Goal: Information Seeking & Learning: Learn about a topic

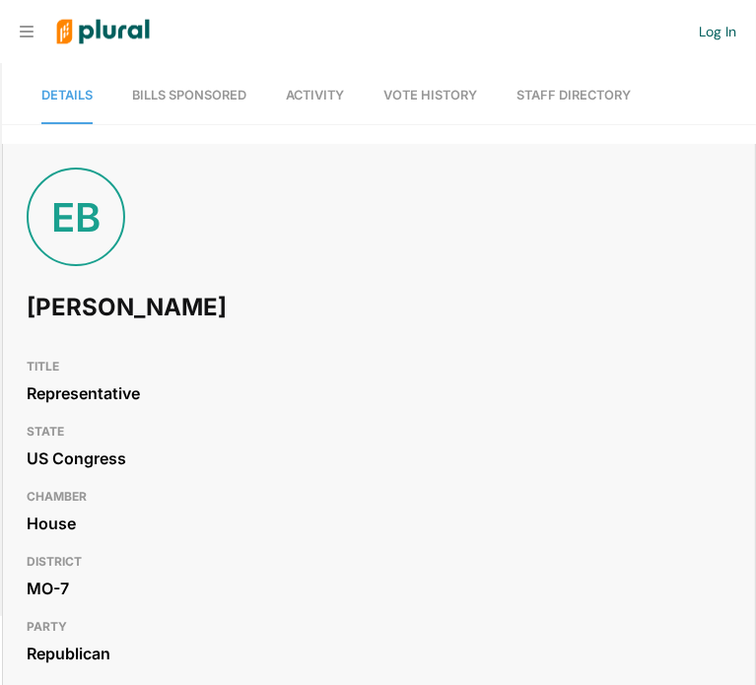
click at [173, 96] on span "Bills Sponsored" at bounding box center [189, 95] width 114 height 15
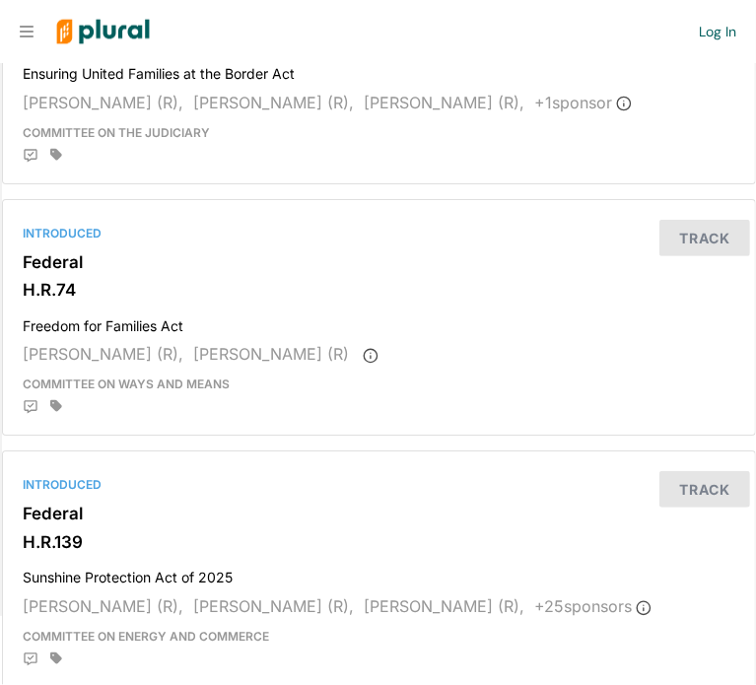
scroll to position [4195, 0]
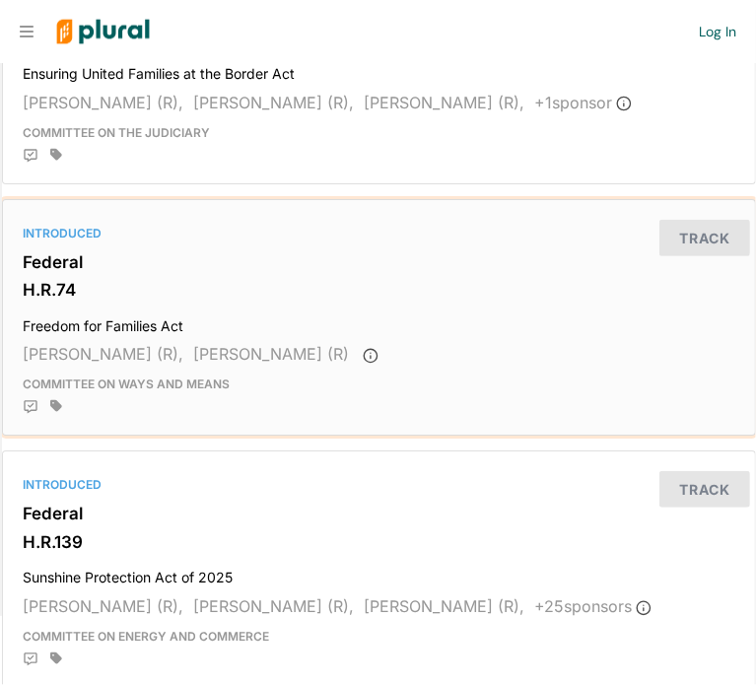
click at [170, 311] on h4 "Freedom for Families Act" at bounding box center [379, 322] width 713 height 27
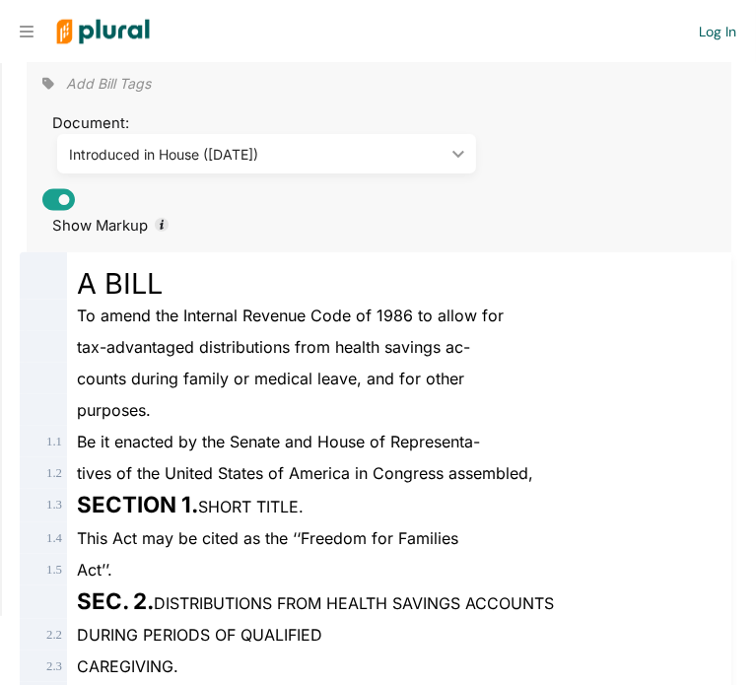
scroll to position [341, 0]
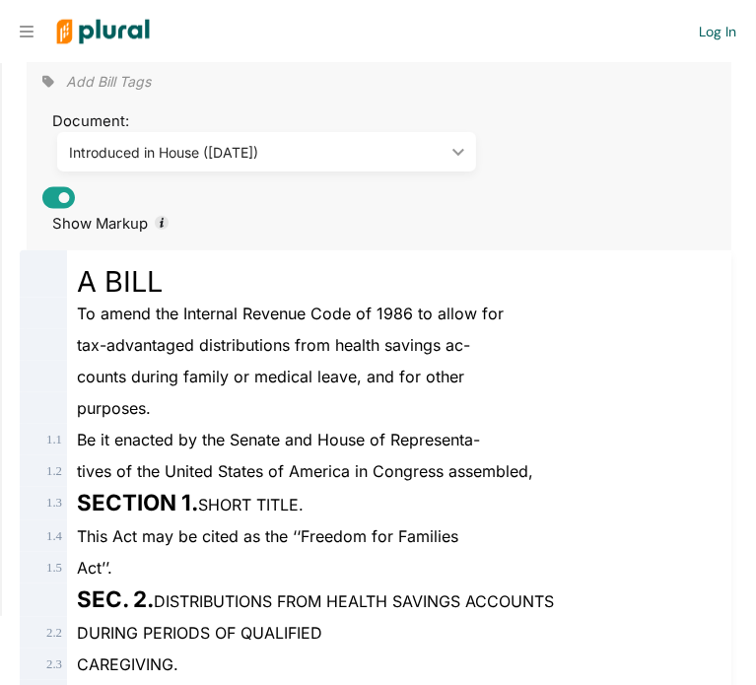
click at [643, 376] on div "counts during family or medical leave, and for other" at bounding box center [388, 377] width 642 height 32
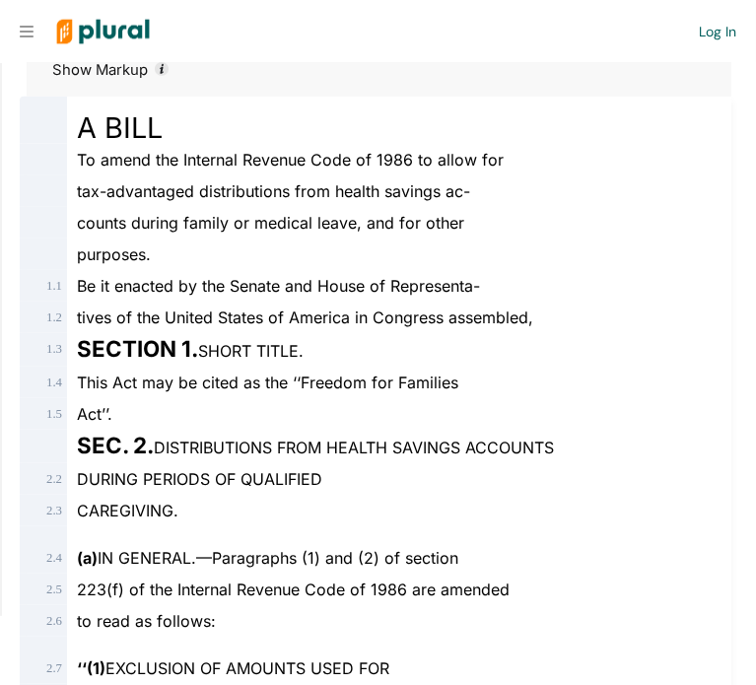
scroll to position [559, 0]
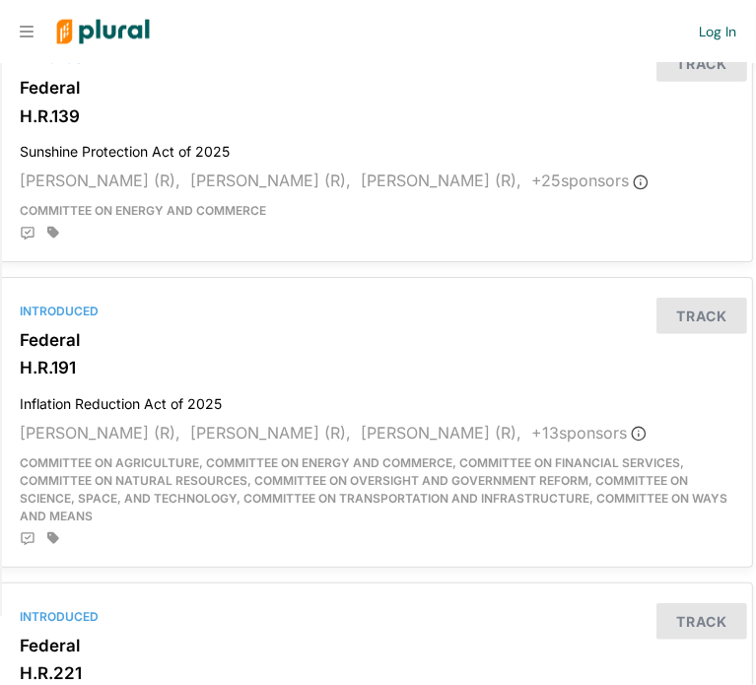
scroll to position [4648, 3]
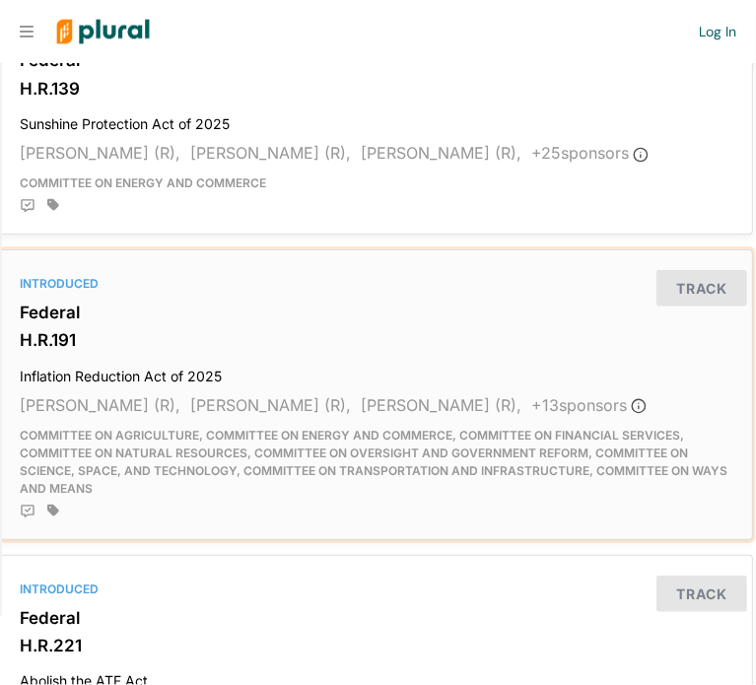
click at [135, 361] on h4 "Inflation Reduction Act of 2025" at bounding box center [376, 372] width 713 height 27
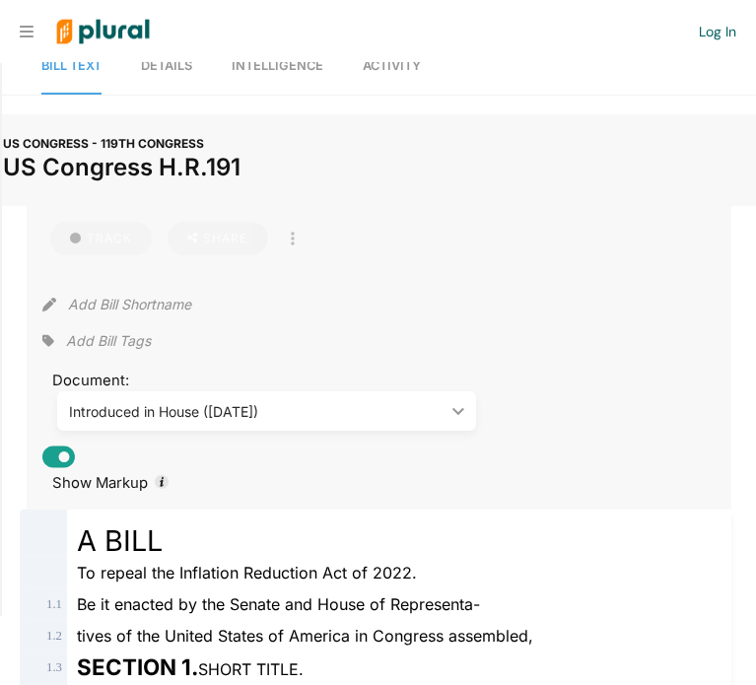
scroll to position [83, 0]
